Goal: Participate in discussion: Engage in conversation with other users on a specific topic

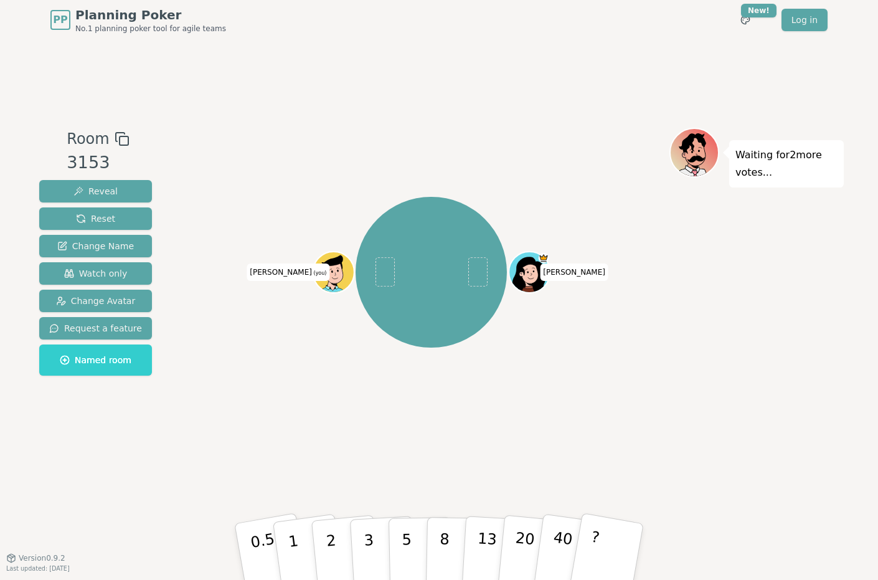
drag, startPoint x: 661, startPoint y: 387, endPoint x: 594, endPoint y: 148, distance: 248.3
click at [661, 387] on div "[PERSON_NAME] [PERSON_NAME] (you)" at bounding box center [431, 272] width 477 height 244
click at [586, 355] on div "[PERSON_NAME] [PERSON_NAME] (you)" at bounding box center [431, 272] width 477 height 244
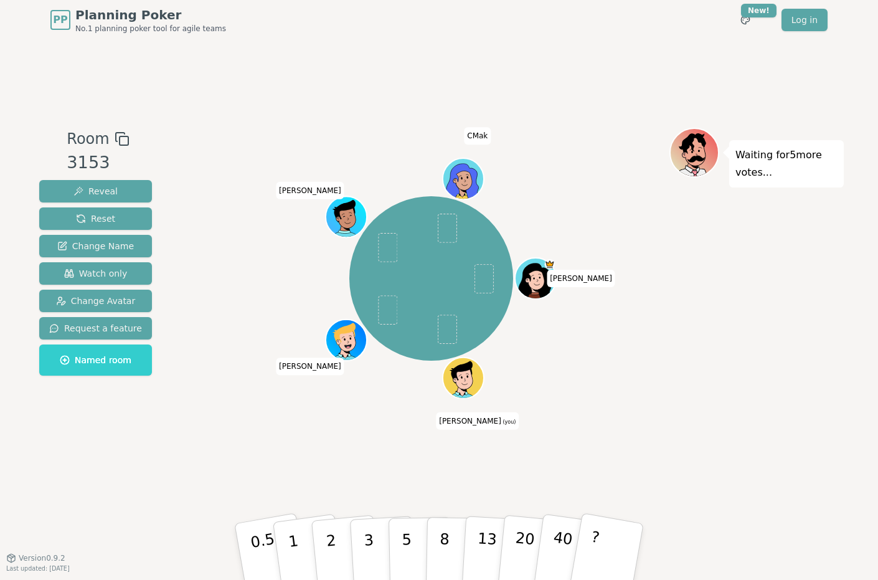
click at [624, 369] on div "[PERSON_NAME] [PERSON_NAME] (you) [PERSON_NAME] CMak" at bounding box center [431, 279] width 477 height 258
click at [126, 300] on span "Change Avatar" at bounding box center [96, 301] width 80 height 12
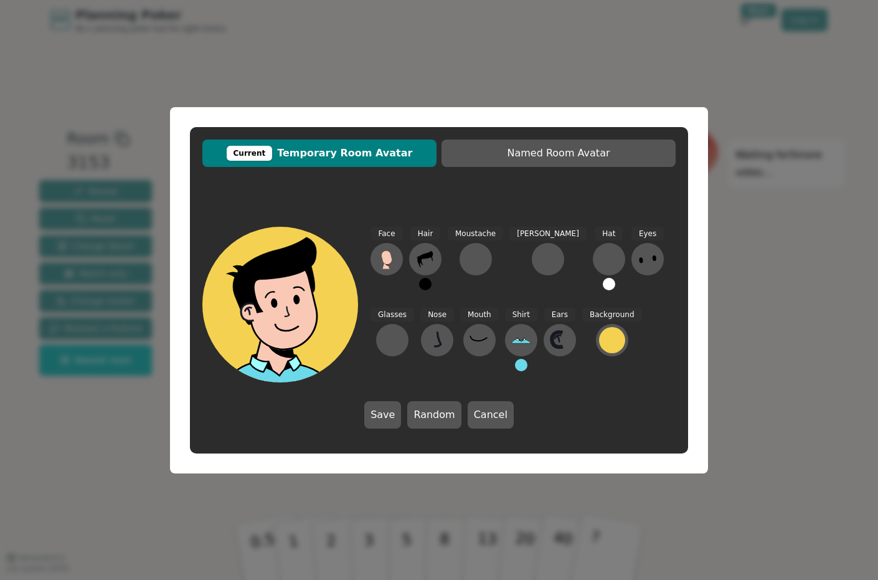
click at [326, 153] on span "Current Temporary Room Avatar" at bounding box center [320, 153] width 222 height 15
click at [429, 257] on icon at bounding box center [425, 259] width 16 height 16
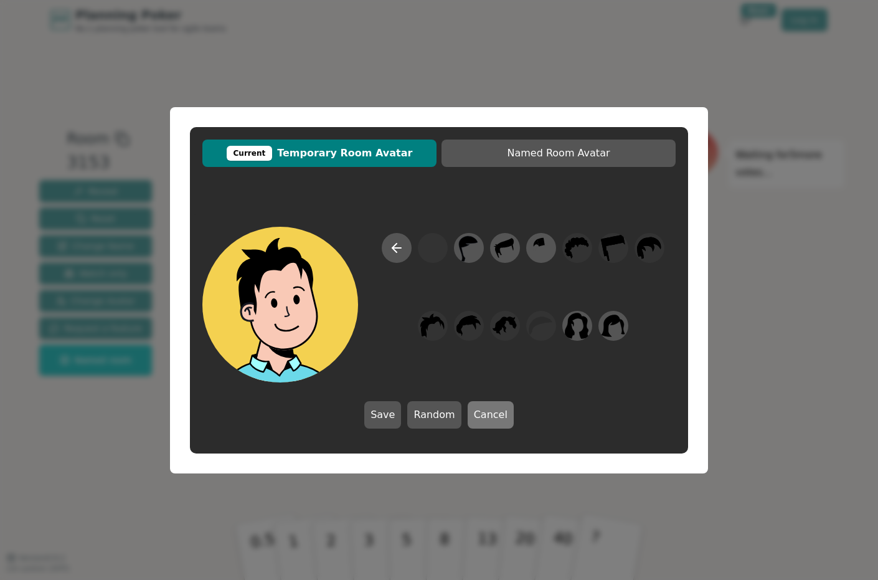
click at [473, 402] on button "Cancel" at bounding box center [491, 414] width 46 height 27
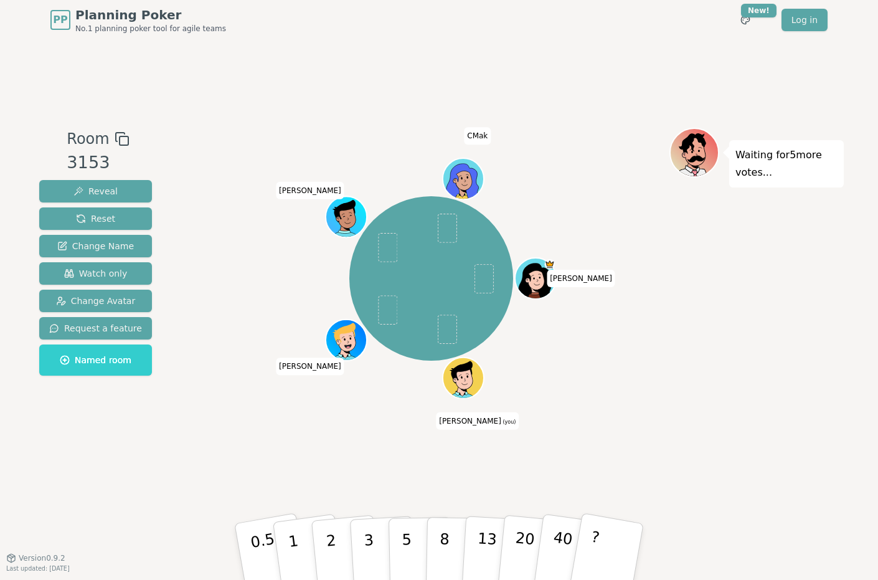
click at [467, 382] on icon at bounding box center [466, 384] width 20 height 7
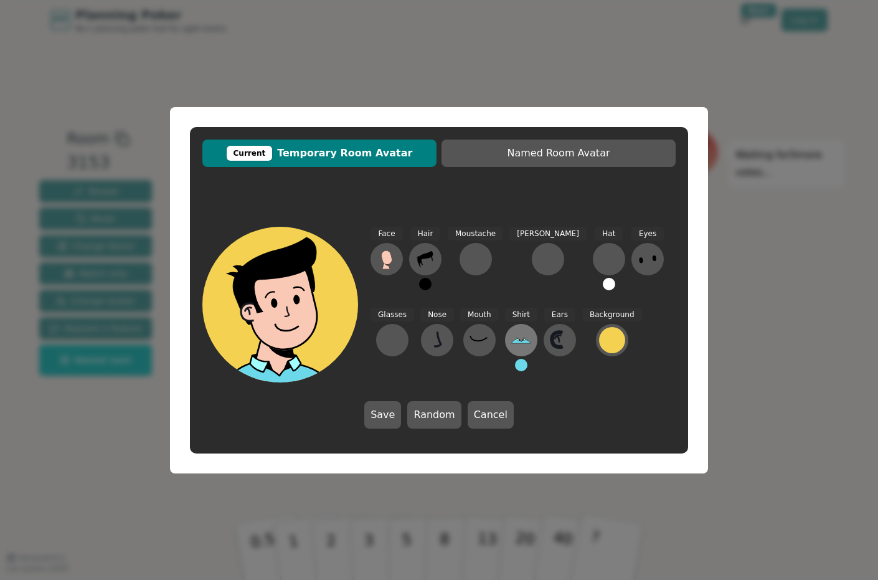
click at [511, 349] on icon at bounding box center [521, 340] width 20 height 20
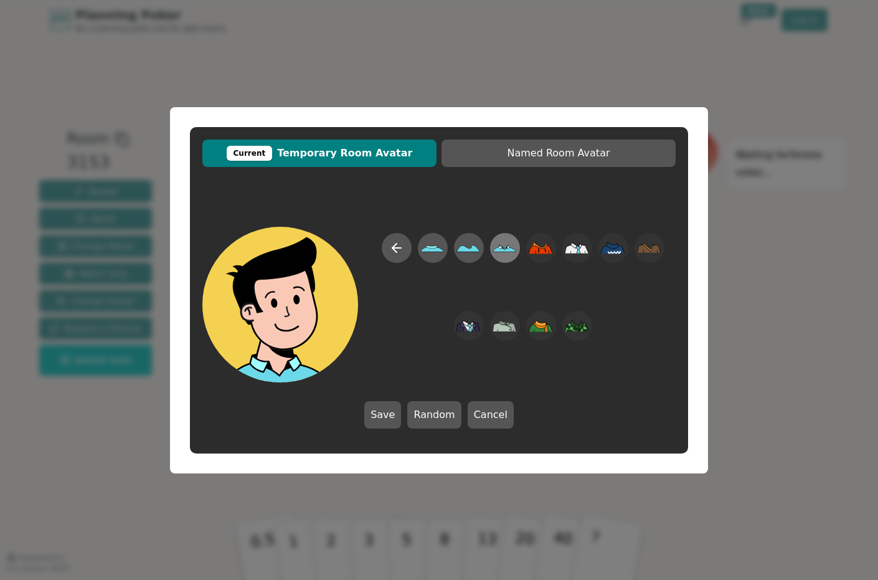
click at [501, 257] on icon at bounding box center [505, 248] width 24 height 28
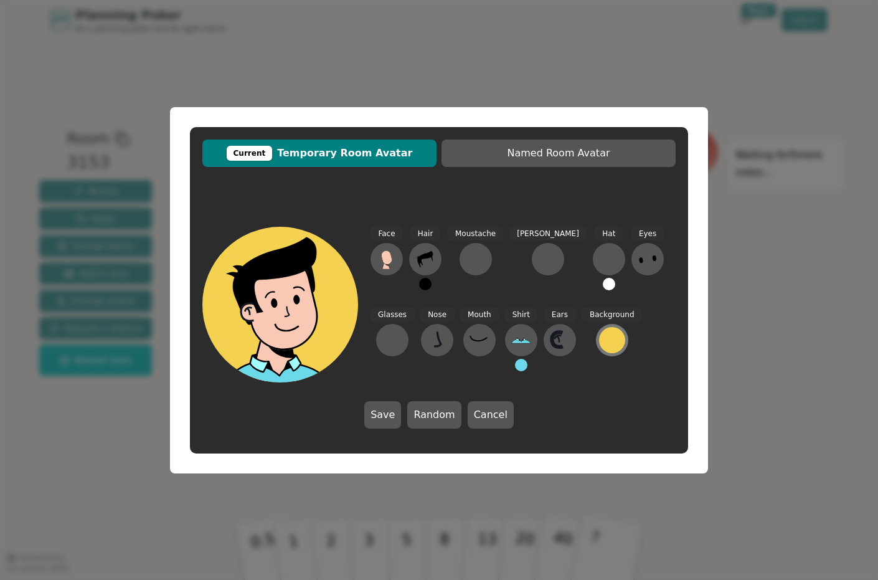
click at [599, 342] on div at bounding box center [612, 340] width 26 height 26
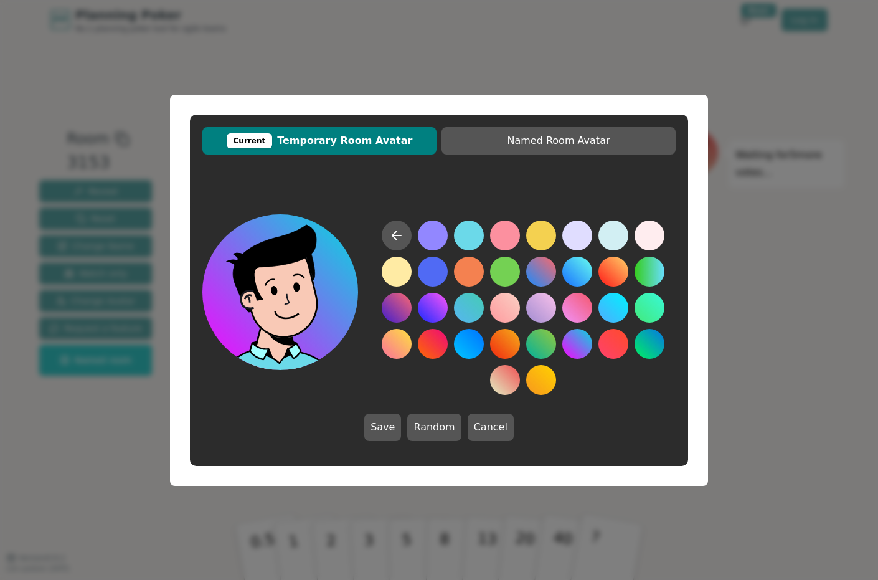
click at [586, 342] on button at bounding box center [578, 344] width 30 height 30
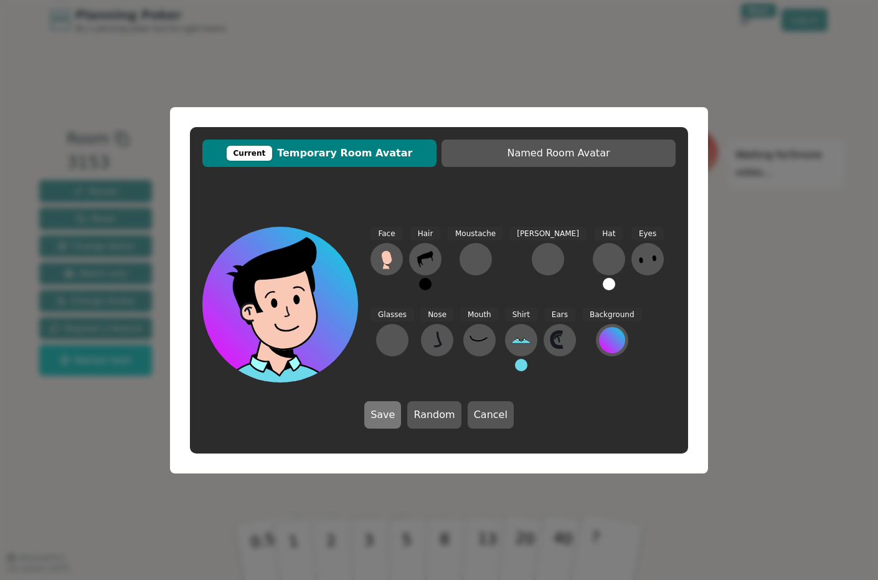
click at [388, 407] on button "Save" at bounding box center [382, 414] width 37 height 27
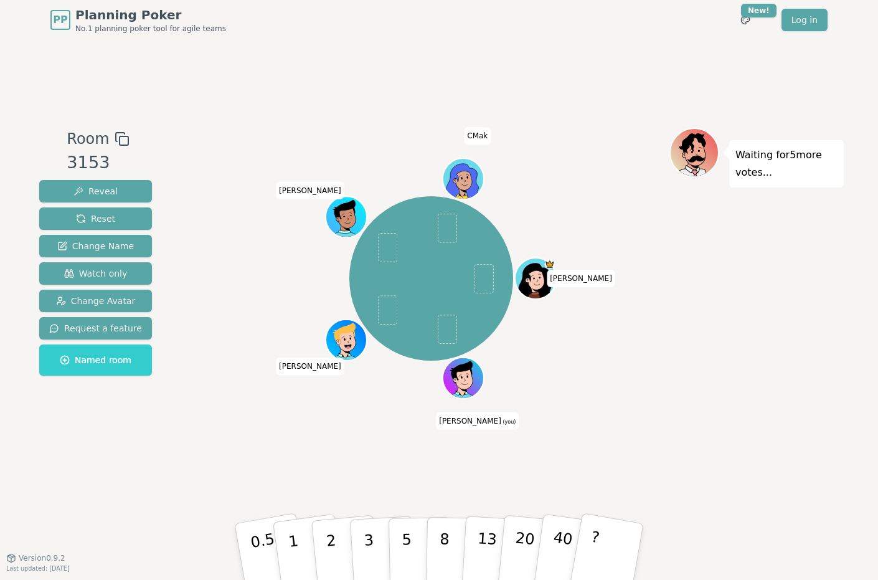
click at [468, 380] on div at bounding box center [465, 391] width 40 height 36
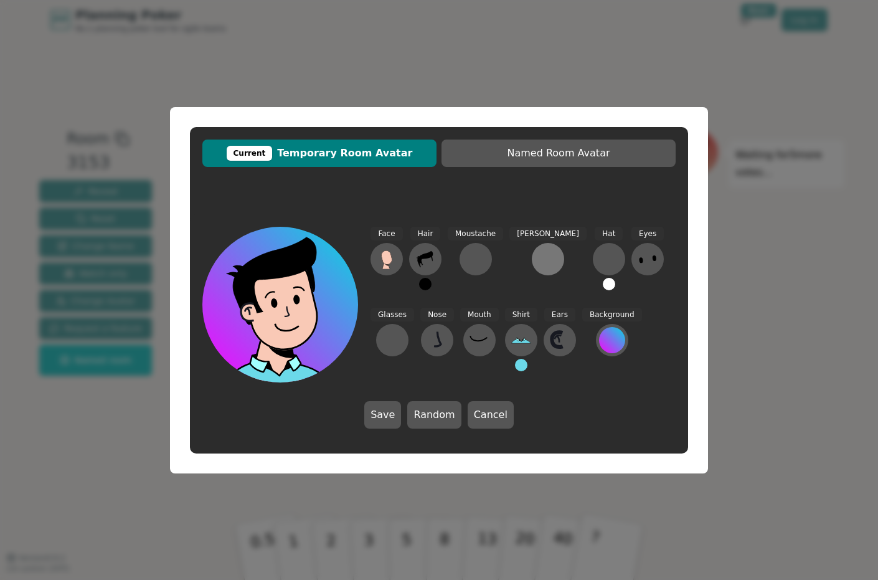
click at [538, 260] on div at bounding box center [548, 259] width 20 height 20
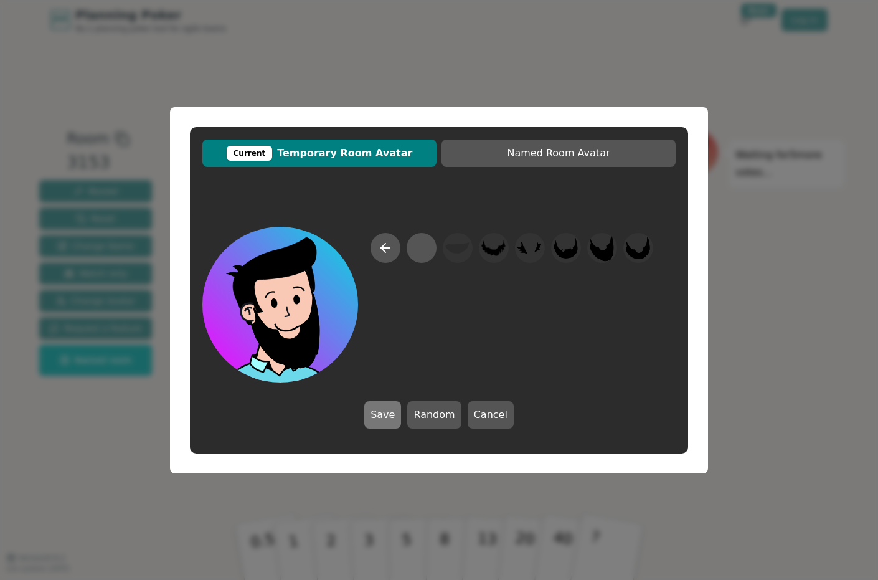
click at [386, 407] on button "Save" at bounding box center [382, 414] width 37 height 27
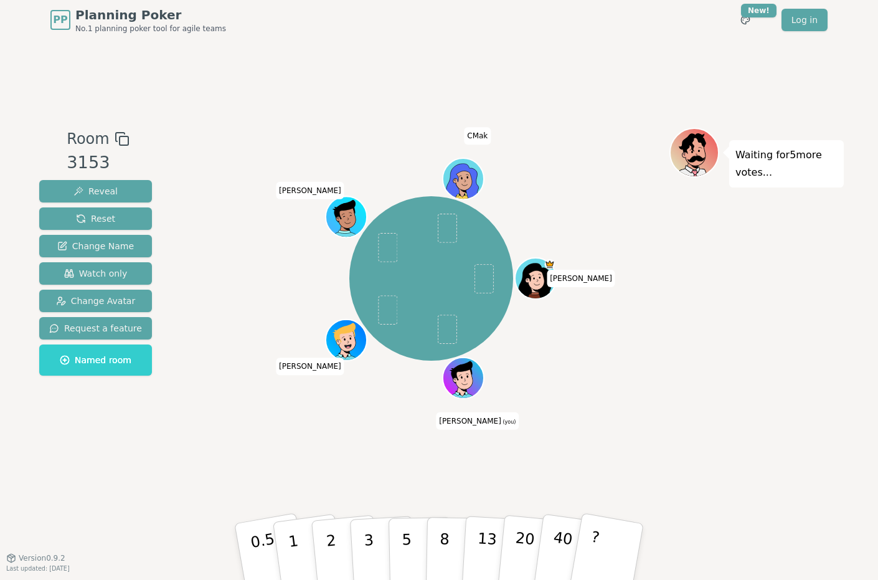
click at [460, 381] on icon at bounding box center [466, 384] width 20 height 7
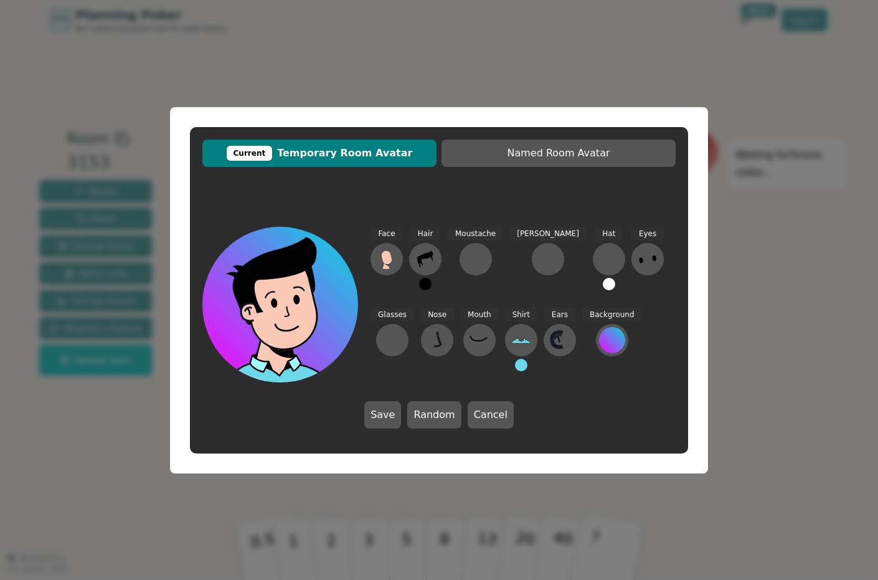
click at [369, 154] on span "Current Temporary Room Avatar" at bounding box center [320, 153] width 222 height 15
click at [532, 269] on button at bounding box center [548, 259] width 32 height 32
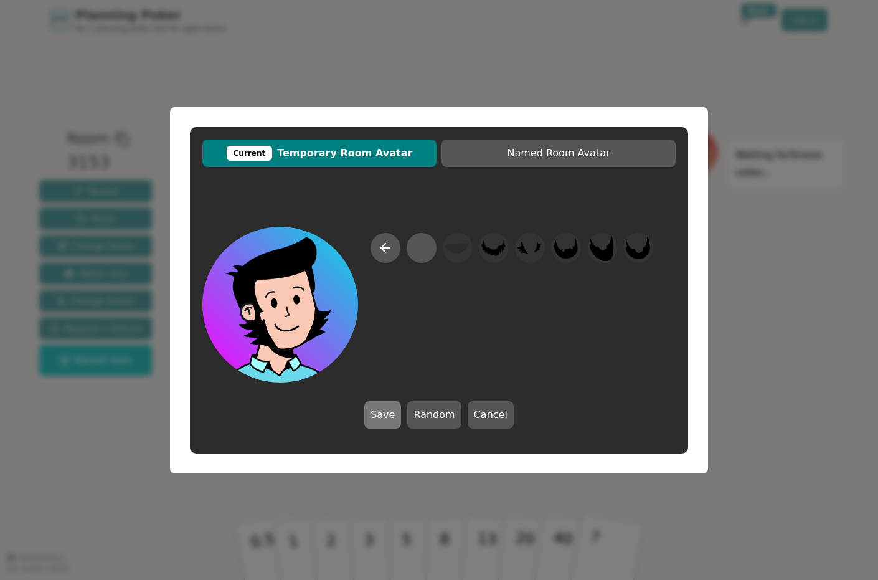
click at [386, 419] on button "Save" at bounding box center [382, 414] width 37 height 27
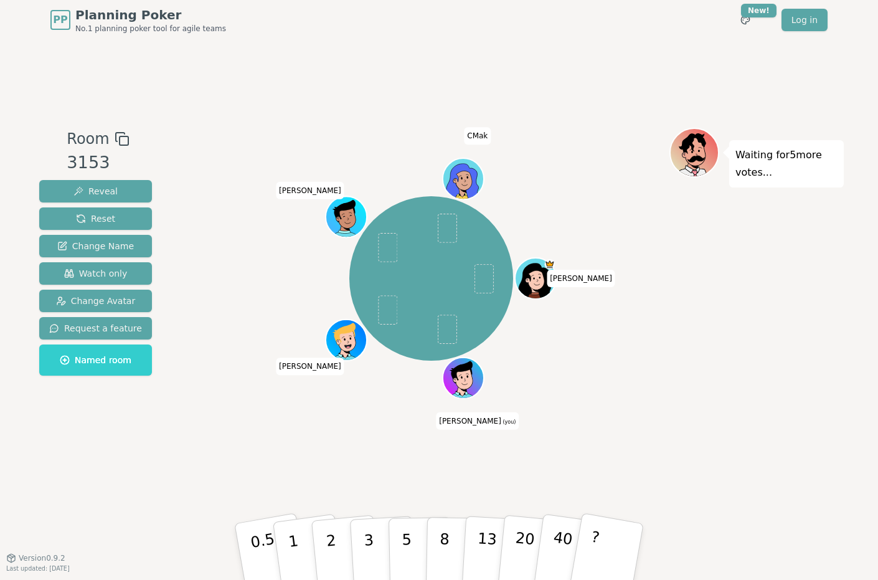
click at [475, 388] on icon at bounding box center [466, 384] width 20 height 7
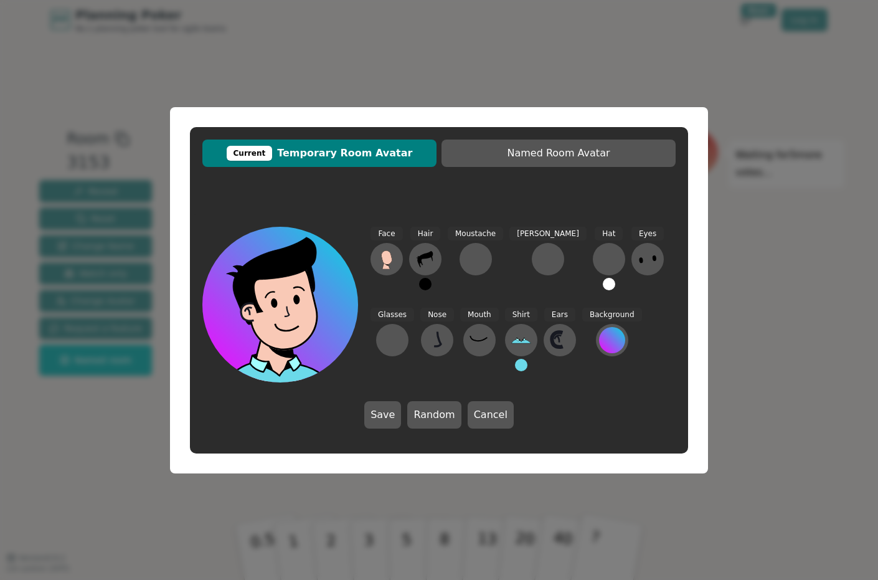
click at [474, 417] on button "Cancel" at bounding box center [491, 414] width 46 height 27
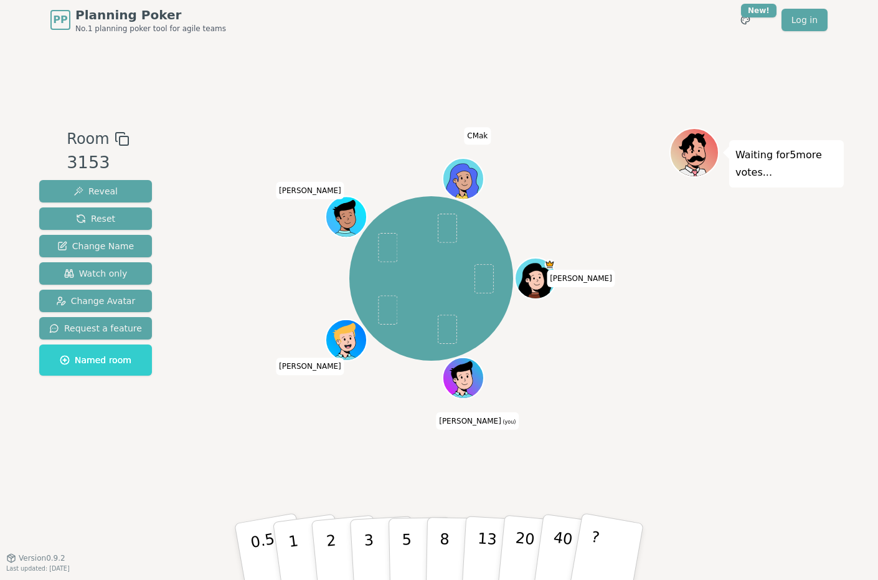
click at [630, 429] on div "[PERSON_NAME] [PERSON_NAME] (you) [PERSON_NAME] CMak" at bounding box center [431, 299] width 477 height 343
drag, startPoint x: 411, startPoint y: 534, endPoint x: 468, endPoint y: 505, distance: 64.1
click at [411, 534] on button "5" at bounding box center [421, 564] width 64 height 95
click at [768, 392] on div "Waiting for 2 more votes..." at bounding box center [757, 299] width 174 height 343
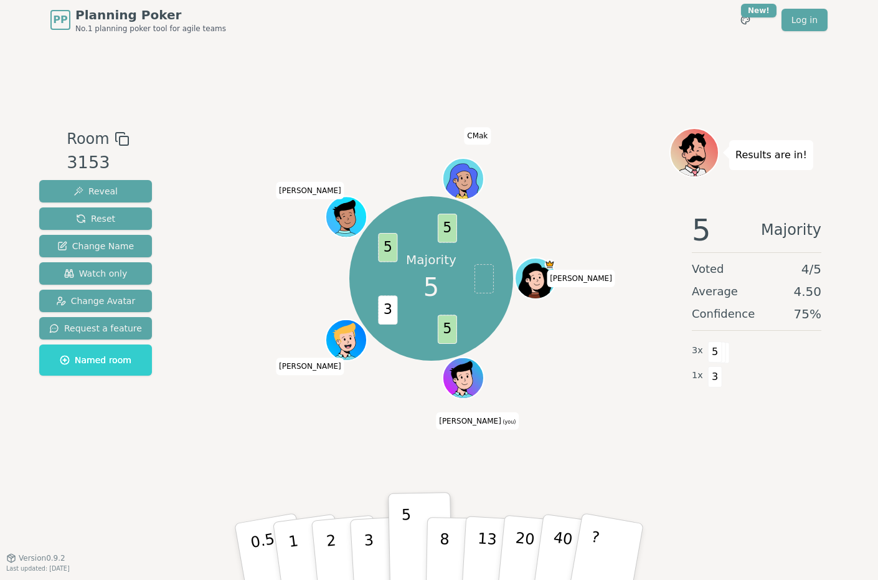
click at [581, 69] on div "Room 3153 Reveal Reset Change Name Watch only Change Avatar Request a feature N…" at bounding box center [439, 299] width 810 height 518
click at [89, 209] on button "Reset" at bounding box center [95, 218] width 113 height 22
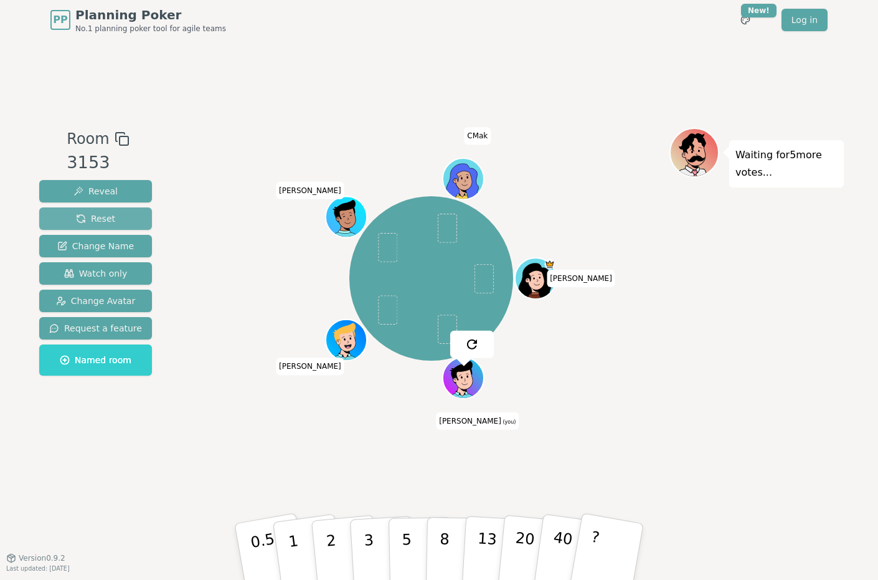
click at [93, 223] on span "Reset" at bounding box center [95, 218] width 39 height 12
click at [436, 93] on div "Room 3153 Reveal Reset Change Name Watch only Change Avatar Request a feature N…" at bounding box center [439, 299] width 810 height 518
click at [734, 475] on div "Room 3153 Reveal Reset Change Name Watch only Change Avatar Request a feature N…" at bounding box center [439, 299] width 810 height 518
click at [758, 449] on div "Waiting for 4 more votes..." at bounding box center [757, 299] width 174 height 343
click at [330, 478] on div "Room 3153 Reveal Reset Change Name Watch only Change Avatar Request a feature N…" at bounding box center [439, 299] width 810 height 518
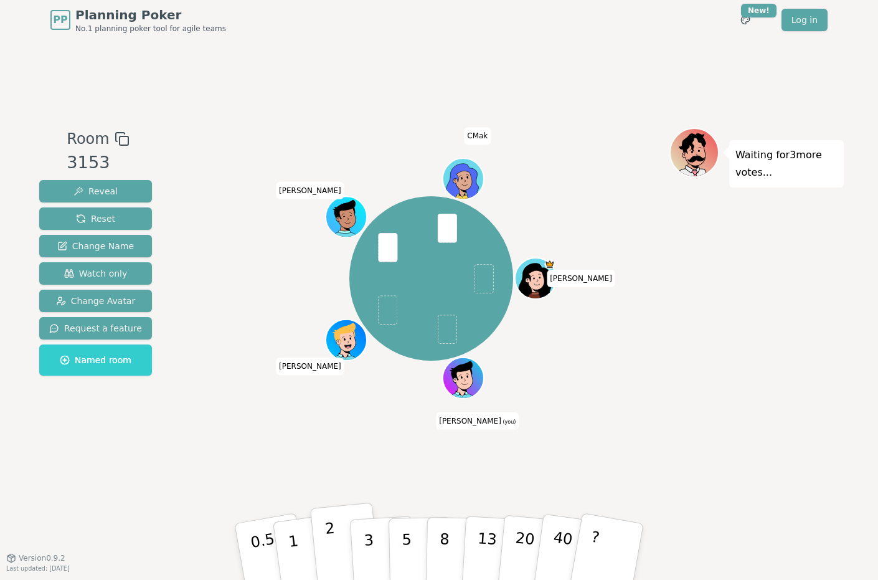
click at [337, 554] on button "2" at bounding box center [345, 552] width 71 height 99
click at [377, 540] on button "3" at bounding box center [383, 551] width 68 height 97
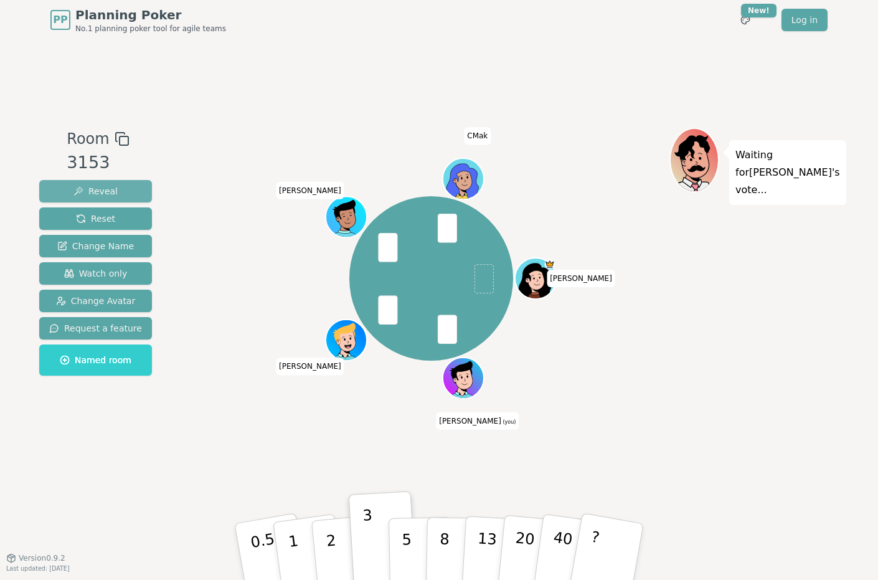
click at [97, 195] on span "Reveal" at bounding box center [96, 191] width 44 height 12
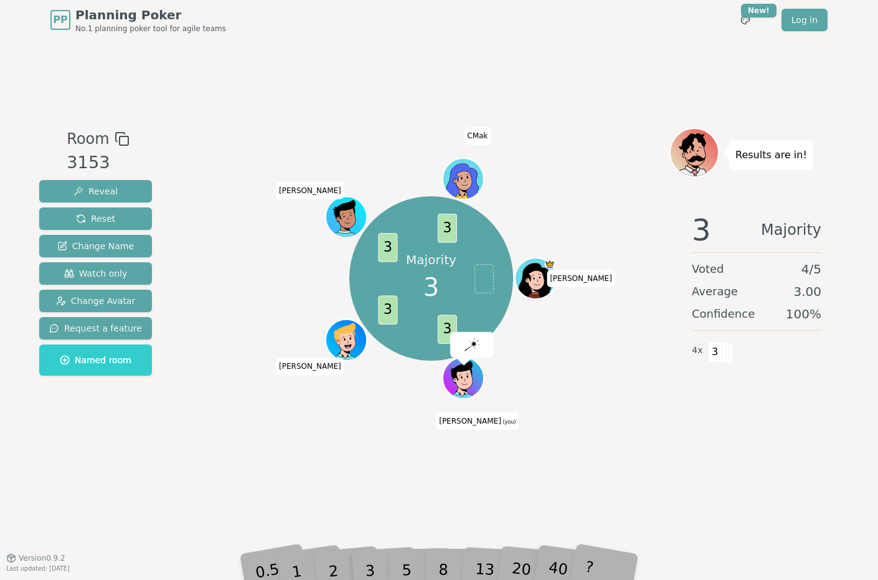
click at [648, 447] on div "Majority 3 3 3 3 3 [PERSON_NAME] [PERSON_NAME] (you) [PERSON_NAME] CMak" at bounding box center [431, 299] width 477 height 343
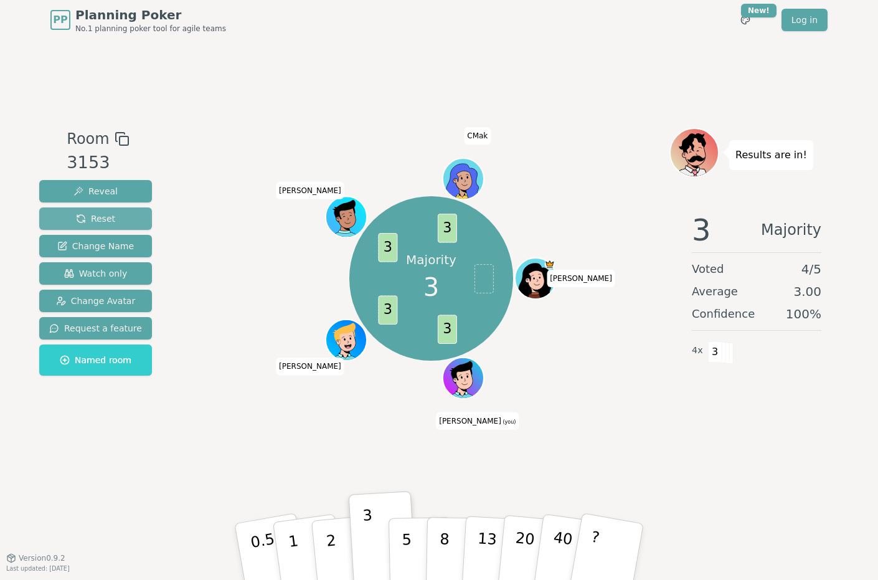
click at [107, 214] on span "Reset" at bounding box center [95, 218] width 39 height 12
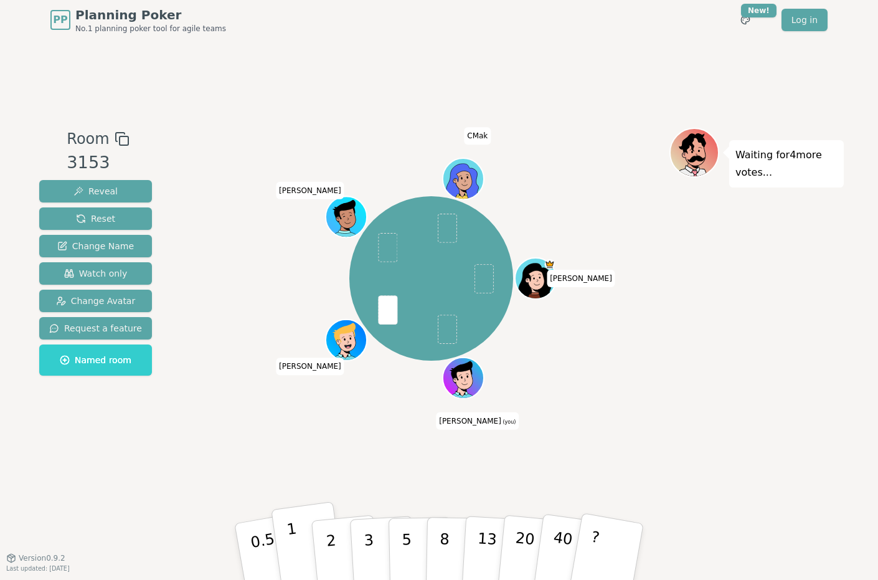
click at [305, 535] on button "1" at bounding box center [308, 552] width 74 height 101
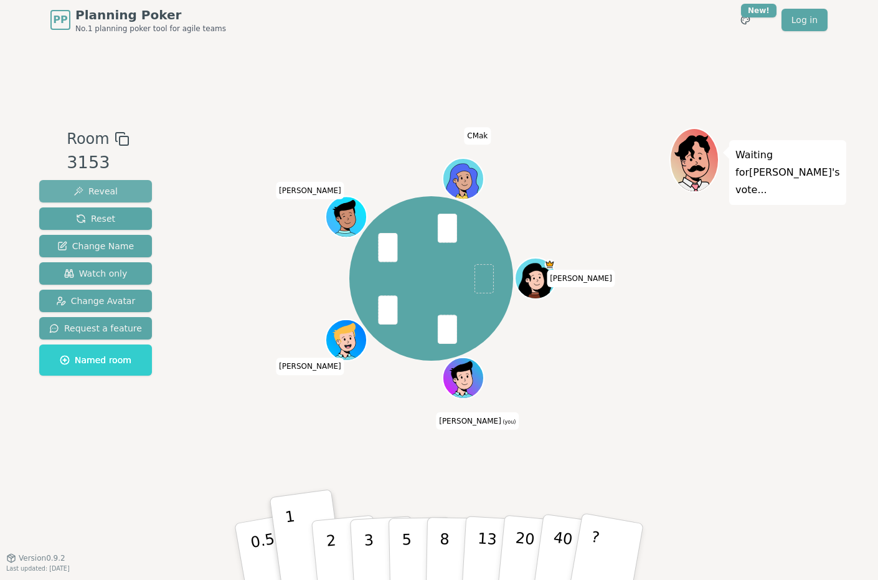
click at [120, 191] on button "Reveal" at bounding box center [95, 191] width 113 height 22
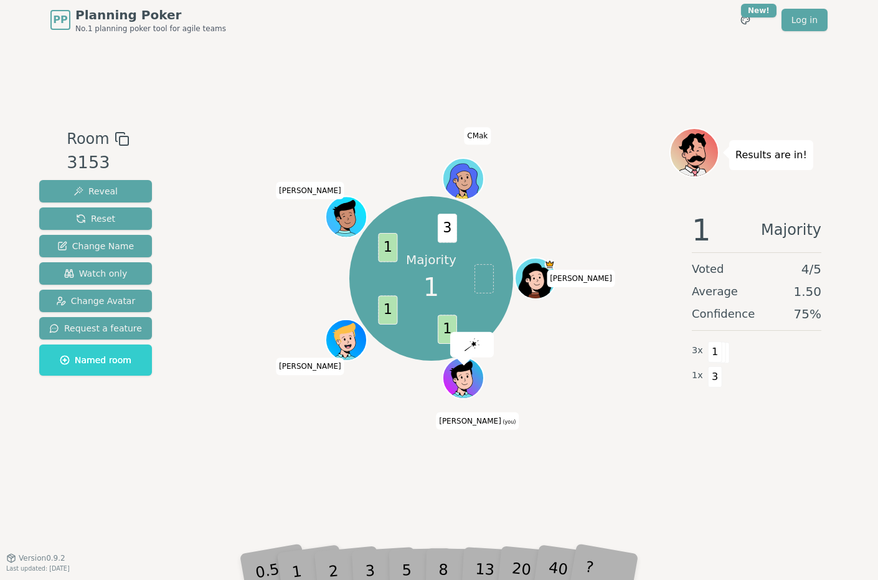
click at [584, 425] on div "Majority 1 1 1 1 3 [PERSON_NAME] [PERSON_NAME] (you) [PERSON_NAME] CMak" at bounding box center [431, 299] width 477 height 343
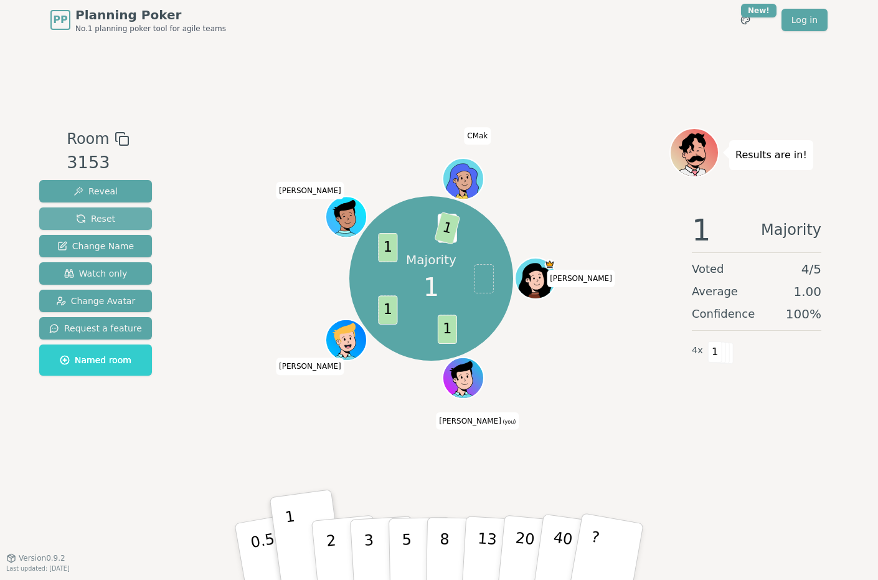
click at [116, 214] on button "Reset" at bounding box center [95, 218] width 113 height 22
